Goal: Information Seeking & Learning: Check status

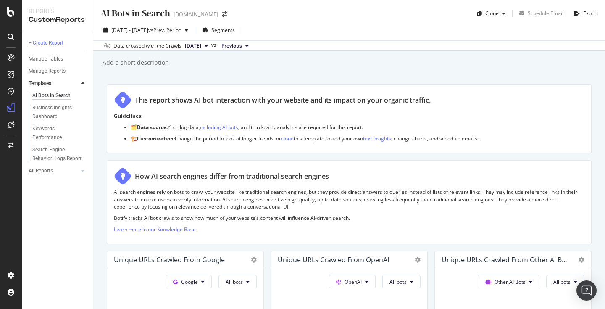
scroll to position [181, 0]
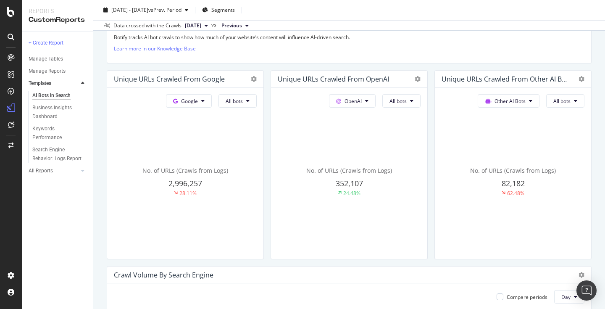
click at [242, 23] on span "Previous" at bounding box center [232, 26] width 21 height 8
click at [205, 105] on button "Google" at bounding box center [189, 100] width 46 height 13
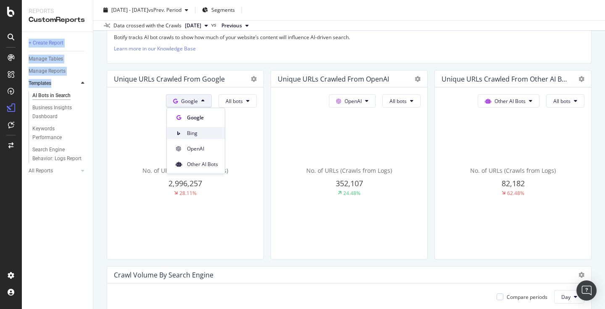
click at [198, 134] on span "Bing" at bounding box center [202, 133] width 31 height 8
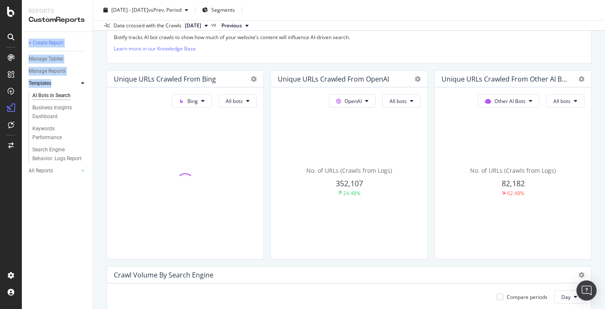
click at [140, 166] on div at bounding box center [185, 181] width 143 height 141
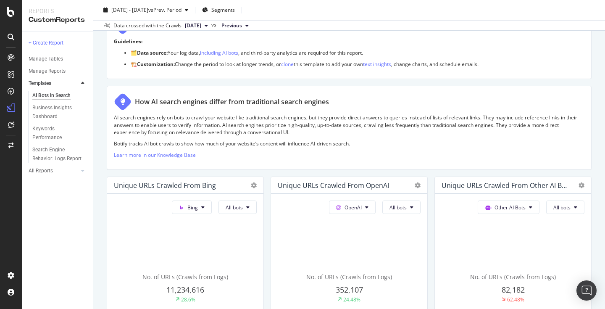
scroll to position [0, 0]
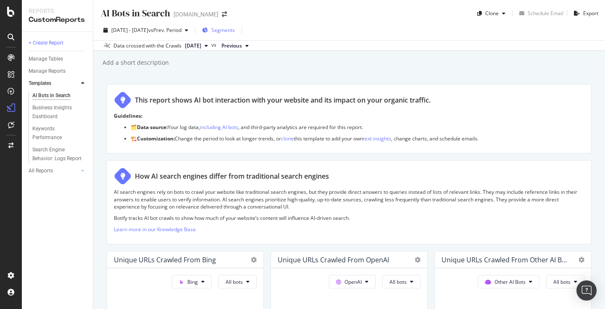
click at [235, 32] on span "Segments" at bounding box center [223, 29] width 24 height 7
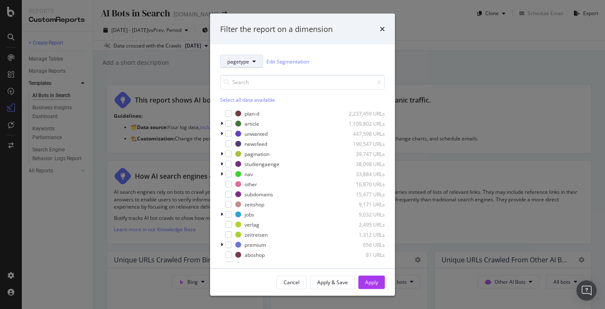
click at [240, 63] on span "pagetype" at bounding box center [238, 61] width 22 height 7
click at [245, 91] on span "pagetype" at bounding box center [242, 91] width 30 height 8
click at [381, 29] on icon "times" at bounding box center [382, 29] width 5 height 7
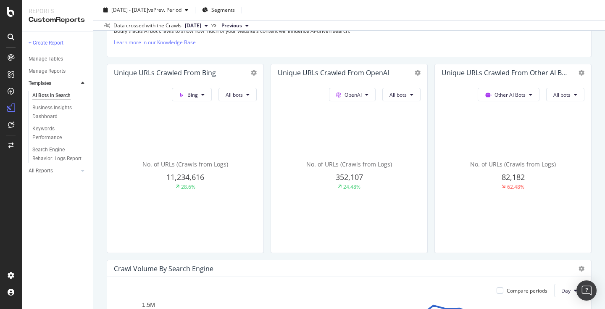
scroll to position [191, 0]
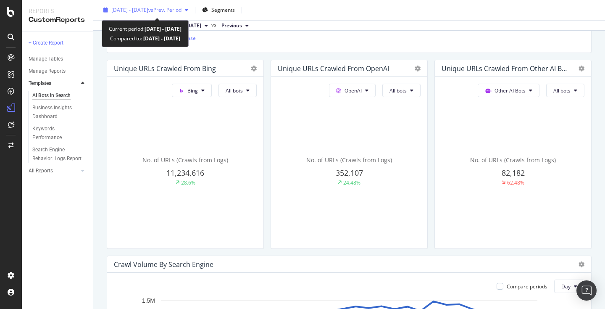
click at [148, 12] on span "[DATE] - [DATE]" at bounding box center [129, 9] width 37 height 7
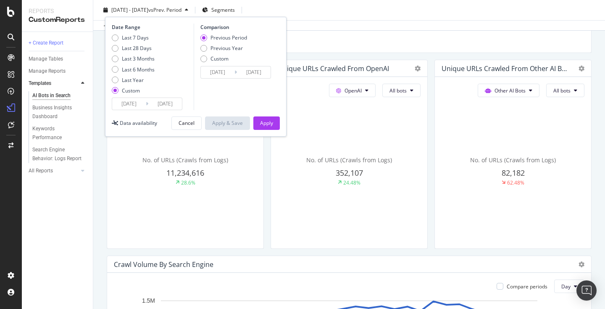
click at [148, 12] on span "[DATE] - [DATE]" at bounding box center [129, 9] width 37 height 7
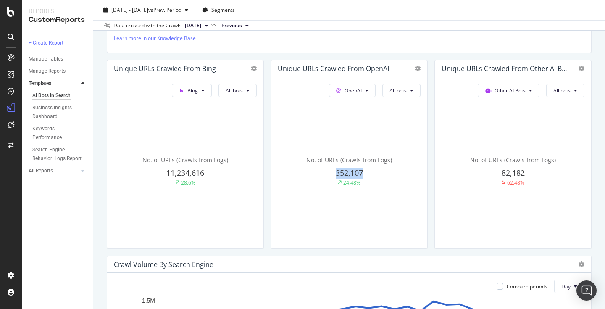
drag, startPoint x: 330, startPoint y: 173, endPoint x: 366, endPoint y: 172, distance: 36.2
click at [366, 172] on div "352,107" at bounding box center [349, 173] width 143 height 11
copy span "352,107"
click at [197, 91] on span "Bing" at bounding box center [192, 90] width 11 height 7
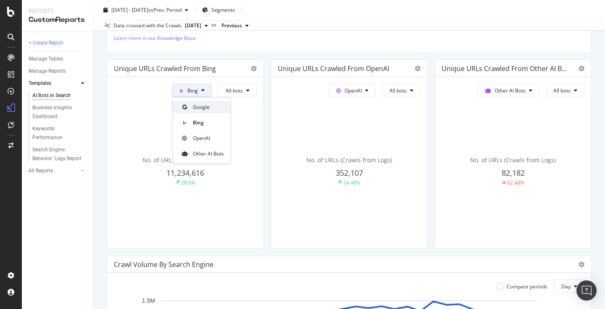
click at [203, 105] on span "Google" at bounding box center [208, 107] width 31 height 8
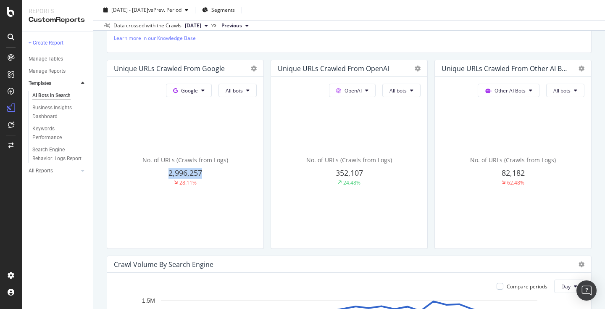
drag, startPoint x: 166, startPoint y: 173, endPoint x: 203, endPoint y: 173, distance: 37.0
click at [203, 173] on div "2,996,257" at bounding box center [185, 173] width 143 height 11
copy span "2,996,257"
